Goal: Information Seeking & Learning: Check status

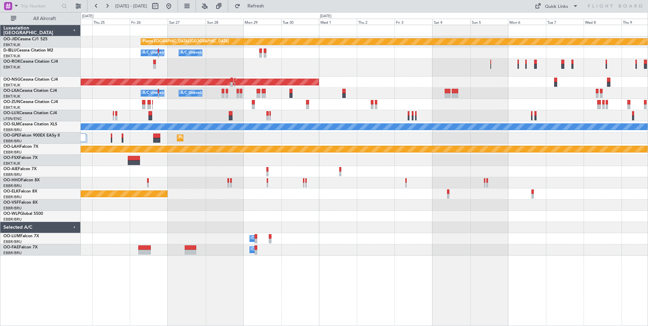
click at [461, 195] on div "Planned Maint Kortrijk-[GEOGRAPHIC_DATA]" at bounding box center [364, 194] width 567 height 11
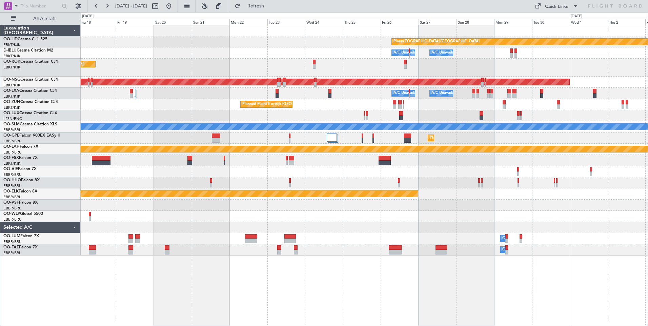
click at [505, 189] on div "null [GEOGRAPHIC_DATA]-[GEOGRAPHIC_DATA] Planned Maint [GEOGRAPHIC_DATA]-[GEOGR…" at bounding box center [364, 140] width 567 height 231
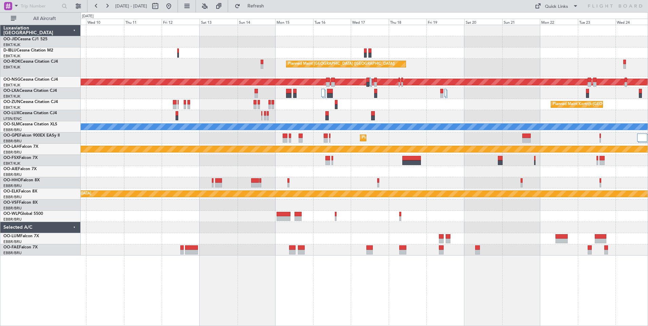
click at [553, 180] on div at bounding box center [364, 182] width 567 height 11
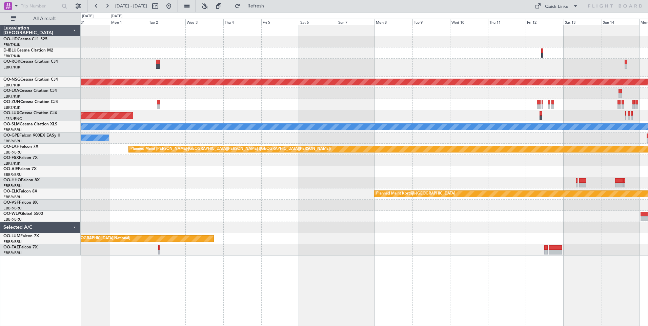
click at [602, 187] on div "No Crew Kortrijk-[GEOGRAPHIC_DATA] Planned Maint [GEOGRAPHIC_DATA] ([GEOGRAPHIC…" at bounding box center [364, 140] width 567 height 231
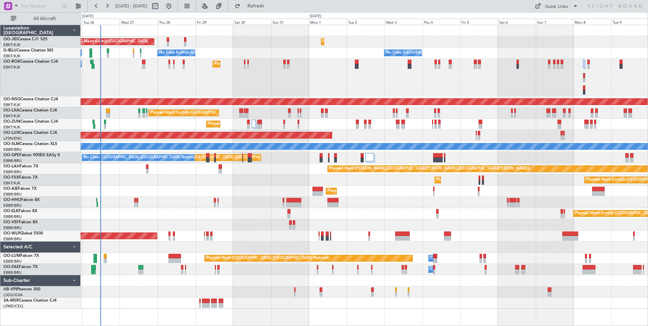
click at [160, 295] on div "AOG Maint Kortrijk-[GEOGRAPHIC_DATA] Planned Maint [GEOGRAPHIC_DATA]-[GEOGRAPHI…" at bounding box center [364, 167] width 567 height 284
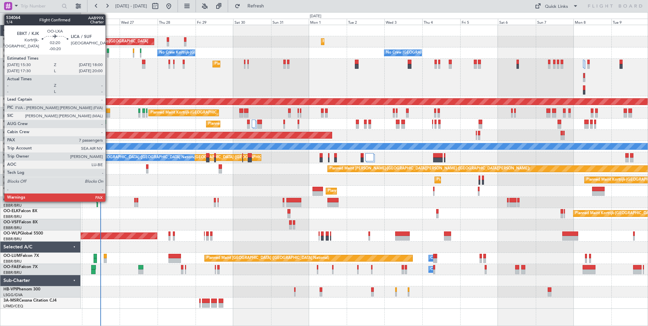
click at [109, 111] on div at bounding box center [108, 111] width 4 height 5
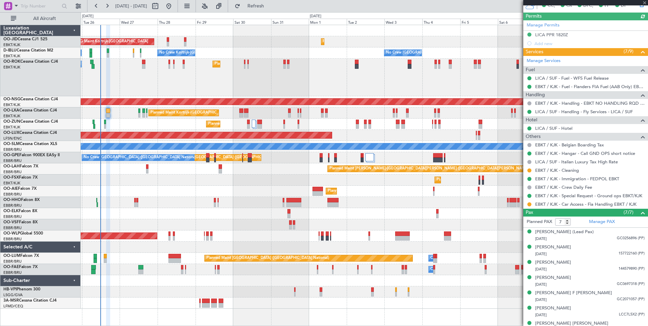
scroll to position [166, 0]
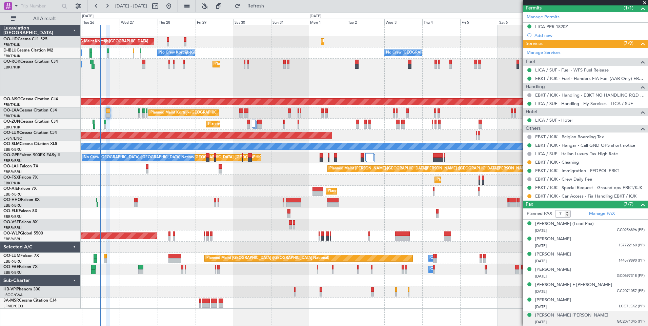
click at [605, 313] on div "[PERSON_NAME] [PERSON_NAME] [DATE] GC2071345 (PP)" at bounding box center [591, 318] width 110 height 13
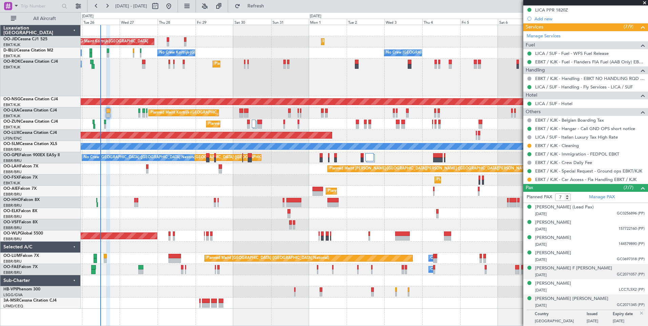
drag, startPoint x: 598, startPoint y: 291, endPoint x: 597, endPoint y: 268, distance: 22.4
click at [598, 290] on div "[DATE] LCC7L5X2 (PP)" at bounding box center [591, 290] width 110 height 7
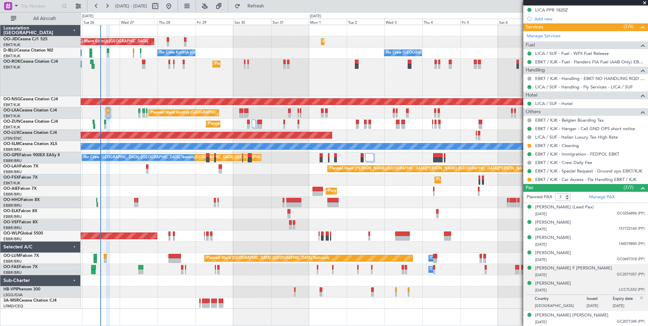
click at [598, 266] on div "[PERSON_NAME] F [PERSON_NAME] [DATE] GC2071057 (PP)" at bounding box center [591, 271] width 110 height 13
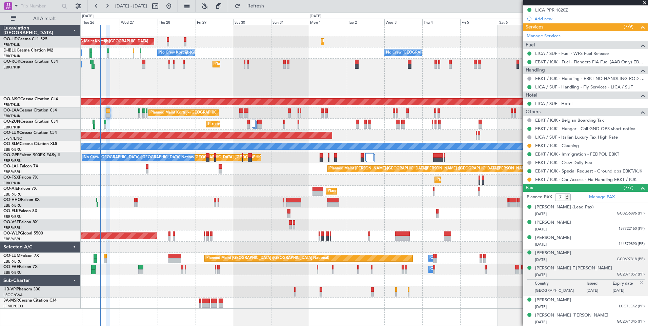
click at [598, 257] on div "[DATE] GC0697318 (PP)" at bounding box center [591, 260] width 110 height 7
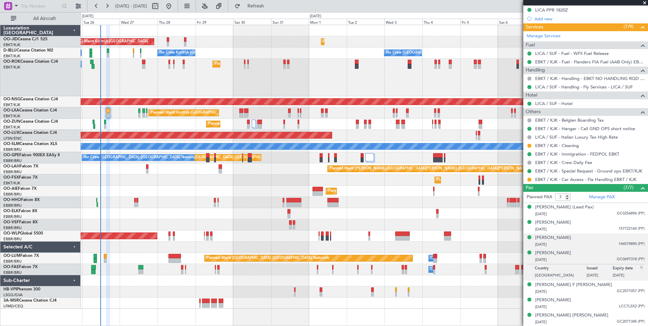
click at [600, 242] on div "[DATE] 144579890 (PP)" at bounding box center [591, 244] width 110 height 7
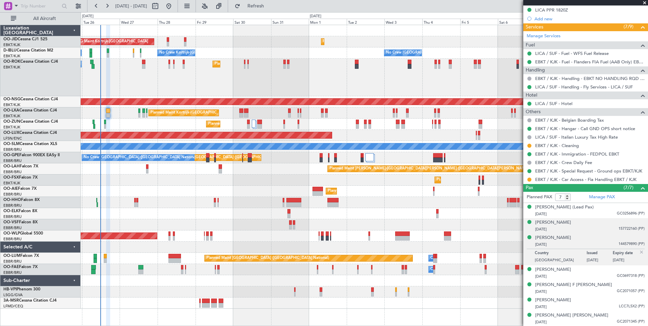
click at [598, 229] on div "[DATE] 157722160 (PP)" at bounding box center [591, 229] width 110 height 7
click at [590, 255] on div "[PERSON_NAME] [DATE] 144579890 (PP)" at bounding box center [591, 257] width 110 height 13
click at [576, 216] on div "[DATE] GC0256896 (PP)" at bounding box center [591, 214] width 110 height 7
